Goal: Find contact information: Obtain details needed to contact an individual or organization

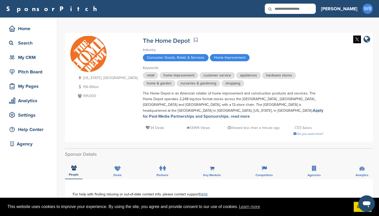
click at [310, 9] on input "text" at bounding box center [290, 9] width 51 height 10
type input "*******"
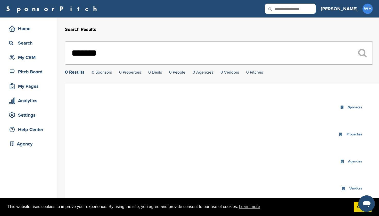
click at [80, 53] on input "*******" at bounding box center [219, 53] width 308 height 23
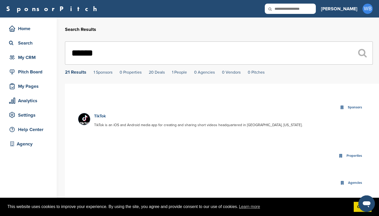
type input "******"
click at [98, 115] on link "TikTok" at bounding box center [100, 116] width 12 height 5
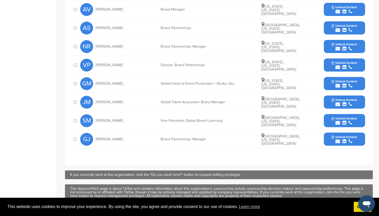
scroll to position [221, 0]
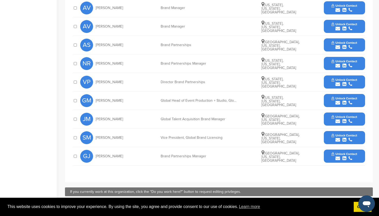
click at [343, 153] on span "Unlock Contact" at bounding box center [345, 154] width 26 height 4
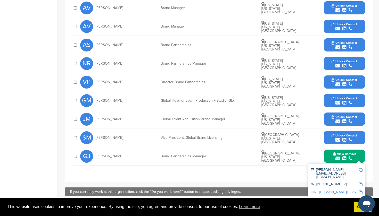
click at [343, 134] on span "Unlock Contact" at bounding box center [345, 136] width 26 height 4
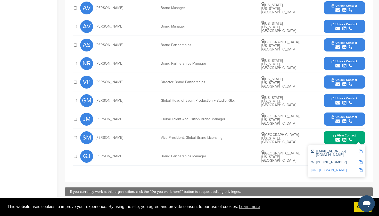
click at [342, 116] on span "Unlock Contact" at bounding box center [345, 117] width 26 height 4
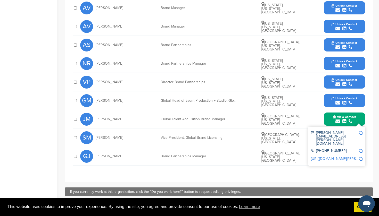
click at [344, 101] on icon "submit" at bounding box center [344, 103] width 4 height 5
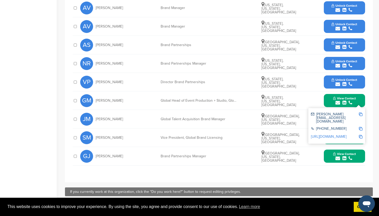
click at [343, 82] on icon "submit" at bounding box center [344, 84] width 4 height 5
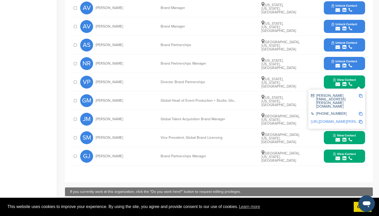
click at [345, 60] on span "Unlock Contact" at bounding box center [345, 62] width 26 height 4
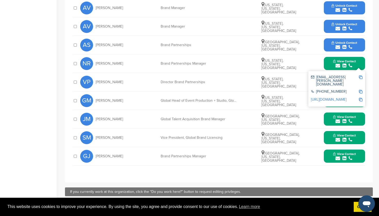
click at [344, 45] on icon "submit" at bounding box center [344, 47] width 4 height 5
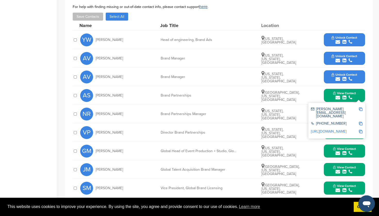
scroll to position [162, 0]
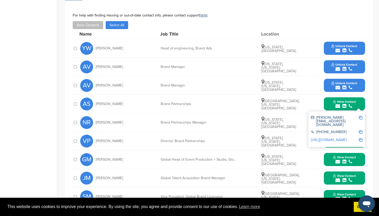
click at [340, 62] on button "Unlock Contact" at bounding box center [344, 66] width 38 height 15
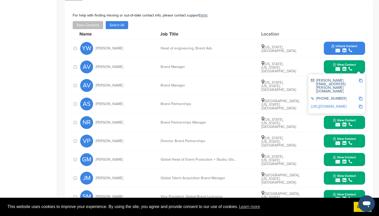
click at [342, 50] on div "submit" at bounding box center [345, 50] width 26 height 5
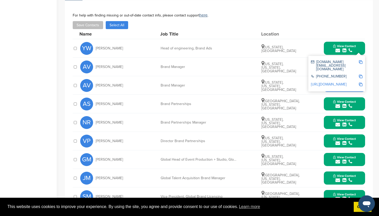
click at [341, 89] on div "submit" at bounding box center [345, 87] width 26 height 5
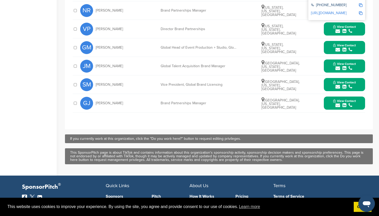
scroll to position [300, 0]
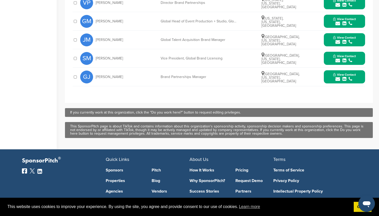
click at [339, 79] on icon "submit" at bounding box center [337, 79] width 5 height 5
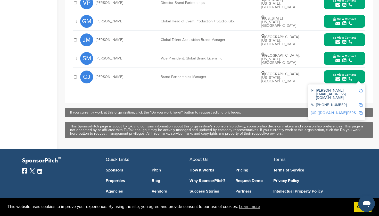
click at [343, 58] on span "View Contact" at bounding box center [344, 56] width 23 height 4
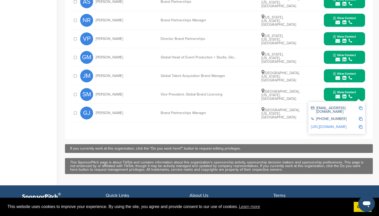
scroll to position [261, 0]
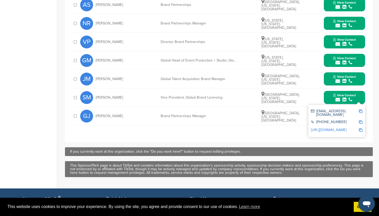
click at [344, 80] on icon "submit" at bounding box center [344, 81] width 4 height 5
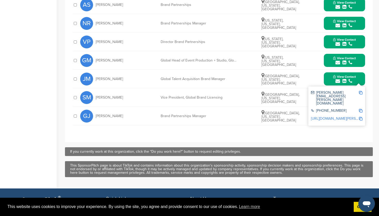
click at [341, 57] on span "View Contact" at bounding box center [344, 58] width 23 height 4
